Goal: Transaction & Acquisition: Book appointment/travel/reservation

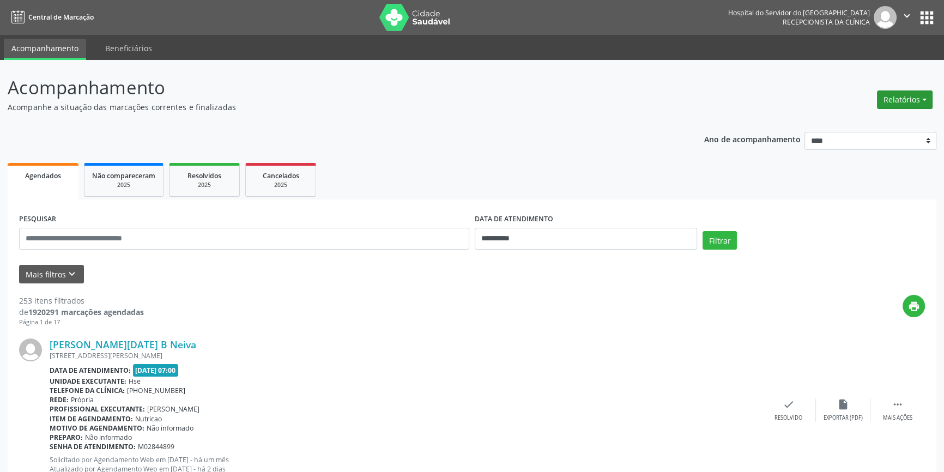
drag, startPoint x: 708, startPoint y: 203, endPoint x: 911, endPoint y: 100, distance: 227.3
click at [912, 98] on button "Relatórios" at bounding box center [905, 99] width 56 height 19
click at [871, 119] on link "Agendamentos" at bounding box center [873, 122] width 117 height 15
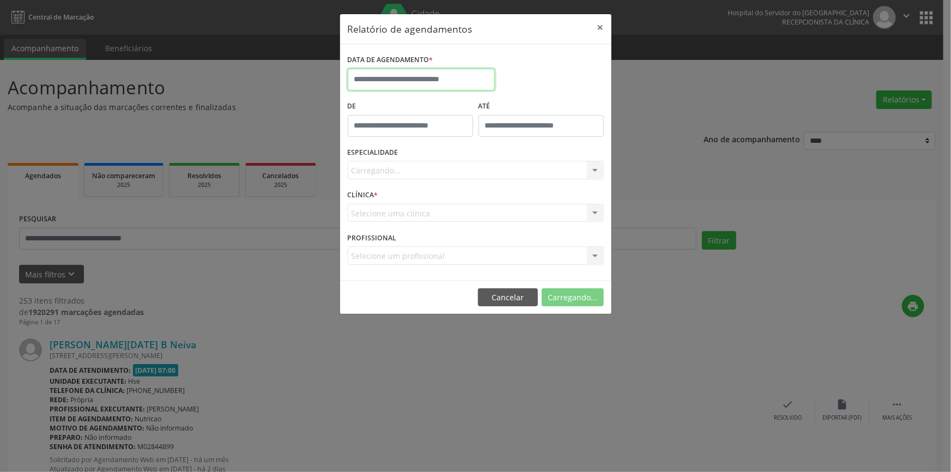
click at [446, 86] on body "**********" at bounding box center [475, 236] width 951 height 472
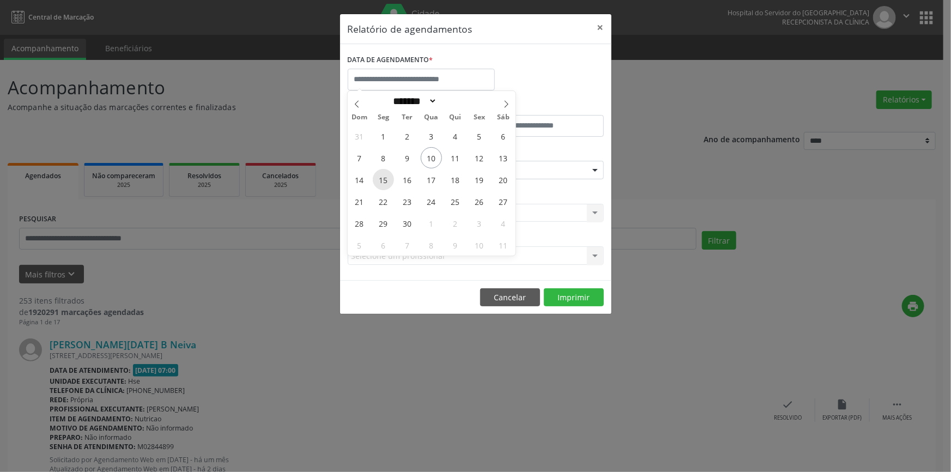
click at [383, 178] on span "15" at bounding box center [383, 179] width 21 height 21
type input "**********"
click at [383, 178] on span "15" at bounding box center [383, 179] width 21 height 21
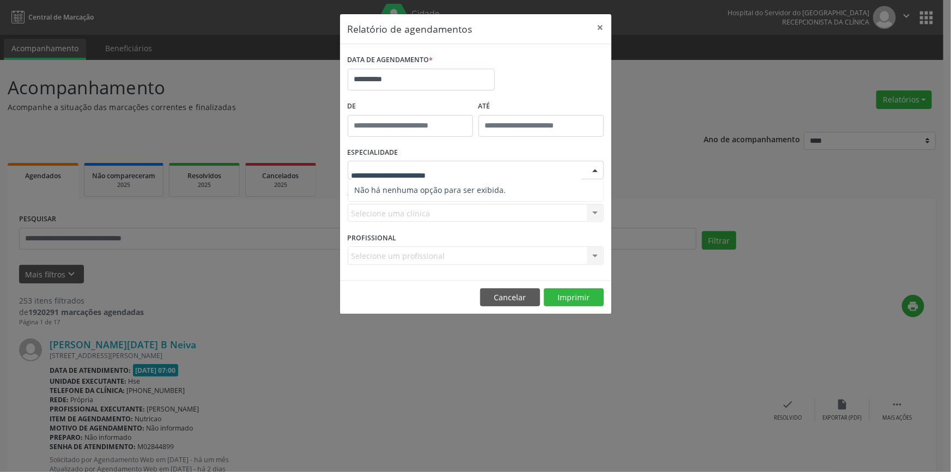
click at [519, 161] on div at bounding box center [476, 170] width 256 height 19
click at [518, 151] on div "ESPECIALIDADE Nenhum resultado encontrado para: " " Não há nenhuma opção para s…" at bounding box center [475, 165] width 261 height 42
click at [520, 172] on div at bounding box center [476, 170] width 256 height 19
click at [507, 146] on div "ESPECIALIDADE Nenhum resultado encontrado para: " " Não há nenhuma opção para s…" at bounding box center [475, 165] width 261 height 42
click at [519, 163] on div "ESPECIALIDADE Seleciona uma especialidade Nenhum resultado encontrado para: " "…" at bounding box center [475, 165] width 261 height 42
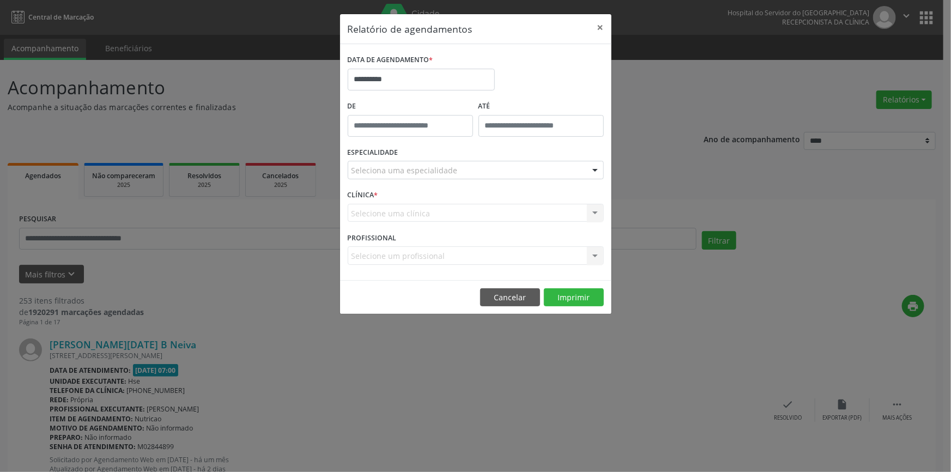
click at [523, 165] on div "Seleciona uma especialidade" at bounding box center [476, 170] width 256 height 19
click at [534, 175] on input "text" at bounding box center [466, 176] width 230 height 22
click at [598, 31] on button "×" at bounding box center [600, 27] width 22 height 27
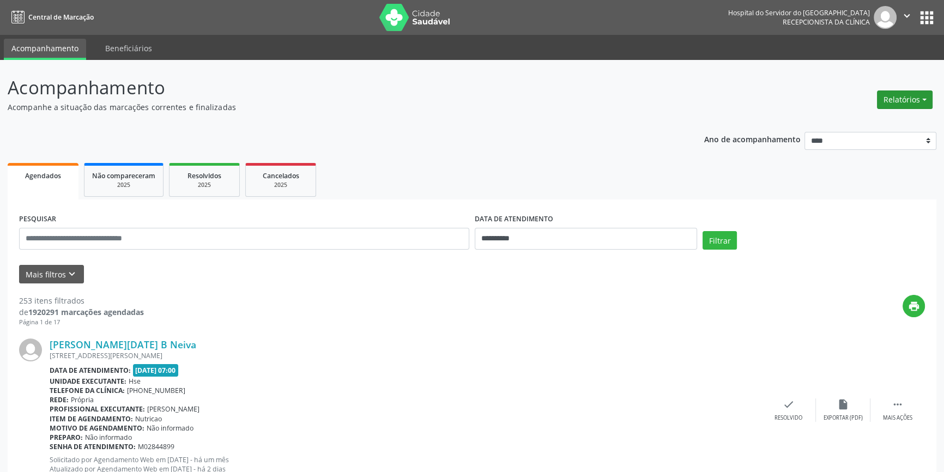
click at [891, 104] on button "Relatórios" at bounding box center [905, 99] width 56 height 19
click at [880, 116] on link "Agendamentos" at bounding box center [873, 122] width 117 height 15
select select "*"
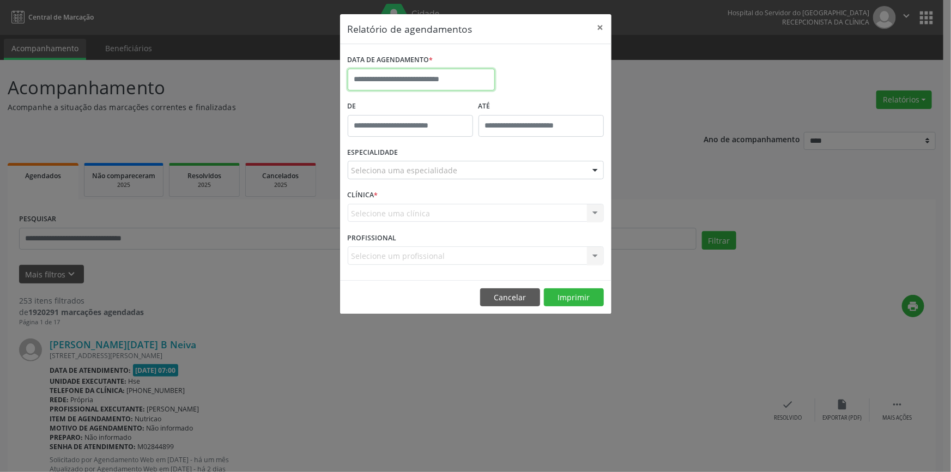
click at [403, 77] on input "text" at bounding box center [421, 80] width 147 height 22
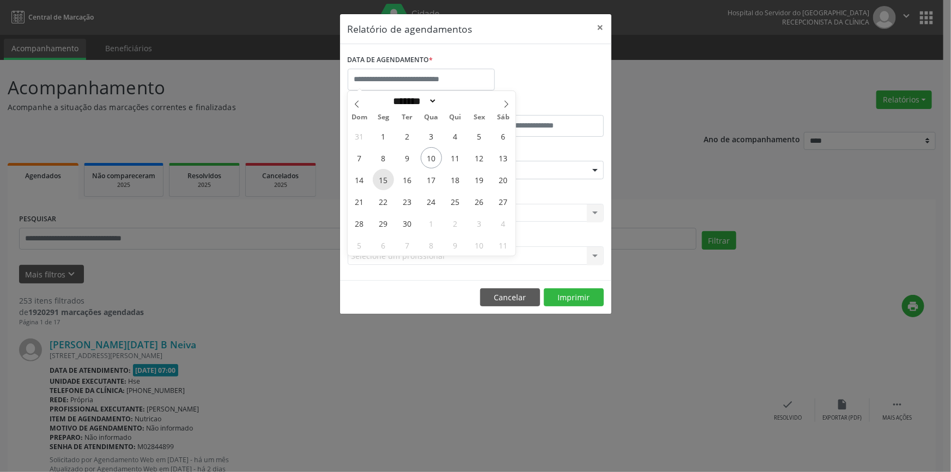
click at [382, 175] on span "15" at bounding box center [383, 179] width 21 height 21
type input "**********"
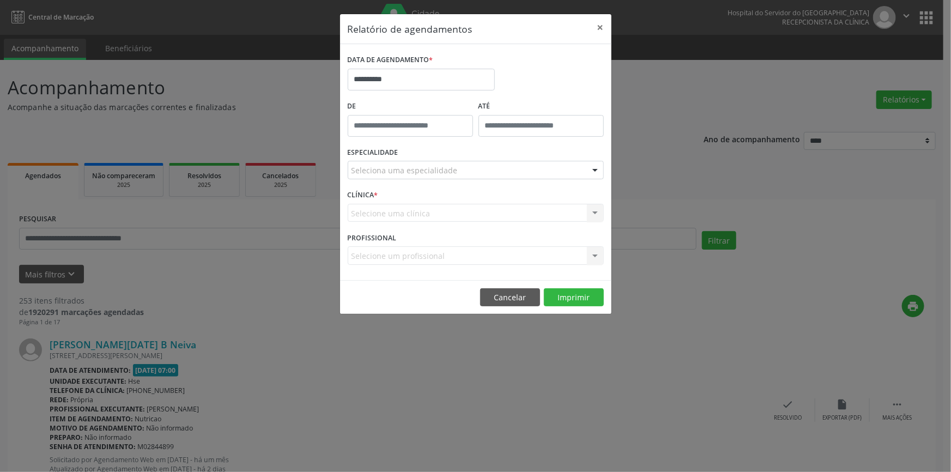
click at [459, 172] on div "Seleciona uma especialidade" at bounding box center [476, 170] width 256 height 19
click at [459, 171] on input "text" at bounding box center [466, 176] width 230 height 22
click at [600, 32] on button "×" at bounding box center [600, 27] width 22 height 27
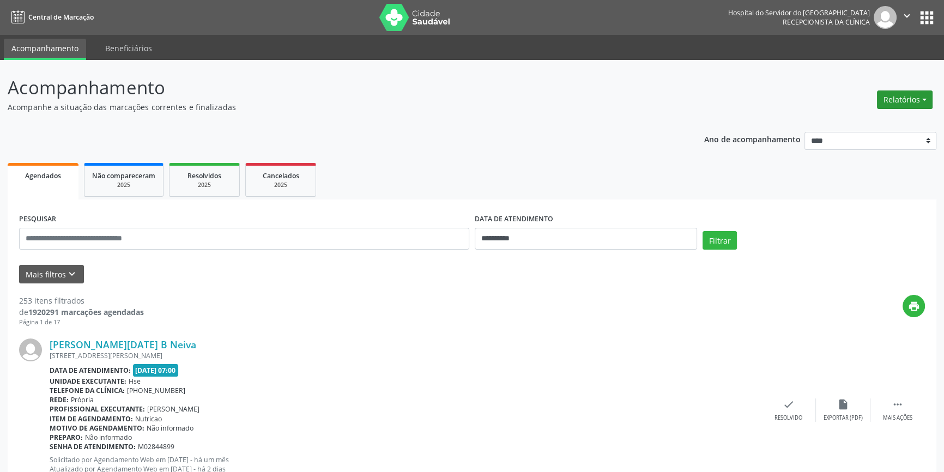
click at [915, 97] on button "Relatórios" at bounding box center [905, 99] width 56 height 19
click at [849, 124] on link "Agendamentos" at bounding box center [873, 122] width 117 height 15
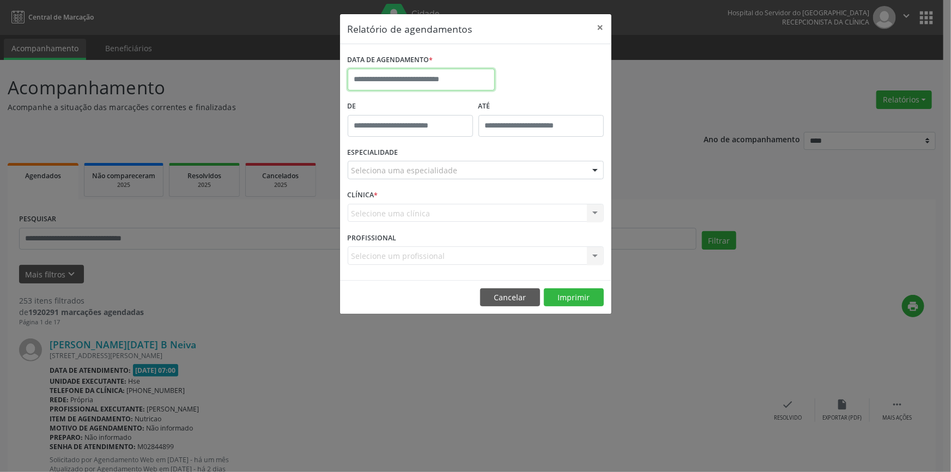
click at [439, 70] on input "text" at bounding box center [421, 80] width 147 height 22
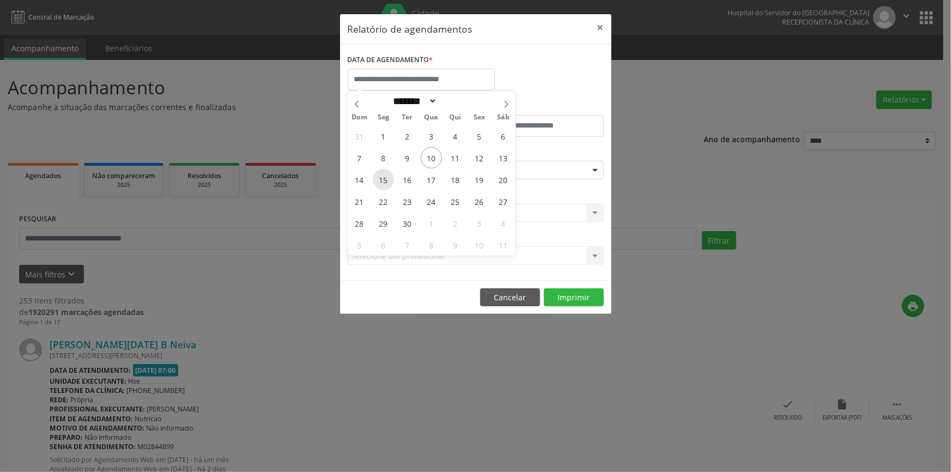
click at [384, 185] on span "15" at bounding box center [383, 179] width 21 height 21
type input "**********"
click at [384, 185] on span "15" at bounding box center [383, 179] width 21 height 21
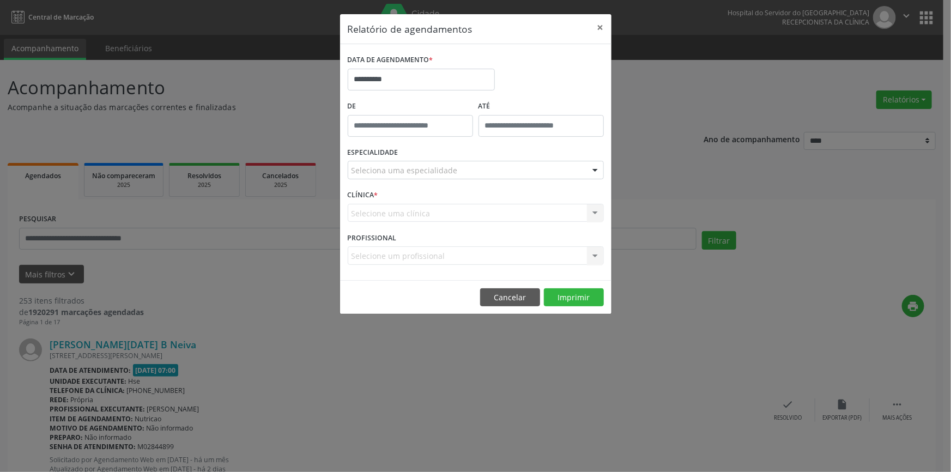
drag, startPoint x: 391, startPoint y: 161, endPoint x: 396, endPoint y: 169, distance: 9.5
click at [391, 163] on div "Seleciona uma especialidade" at bounding box center [476, 170] width 256 height 19
click at [396, 169] on input "text" at bounding box center [466, 176] width 230 height 22
click at [603, 33] on button "×" at bounding box center [600, 27] width 22 height 27
